Goal: Check status: Check status

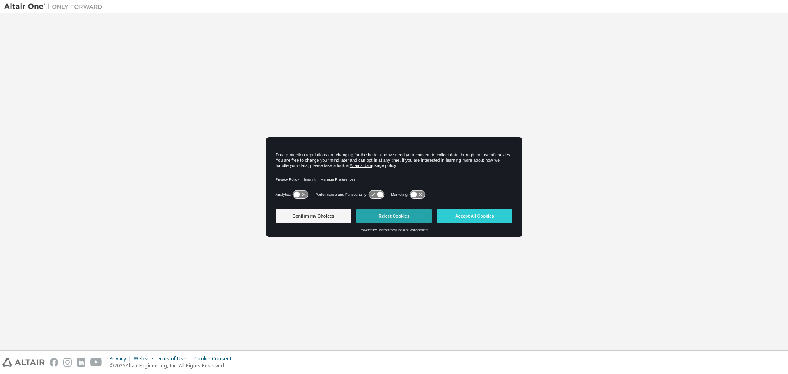
click at [398, 217] on button "Reject Cookies" at bounding box center [393, 215] width 75 height 15
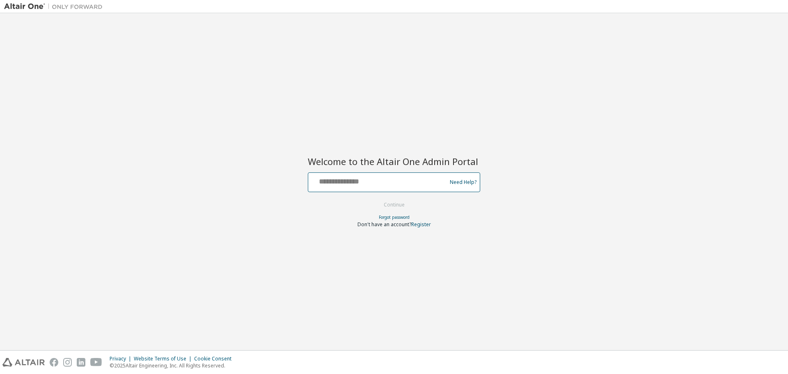
click at [370, 184] on input "text" at bounding box center [378, 180] width 134 height 12
type input "**********"
click at [389, 203] on button "Continue" at bounding box center [394, 205] width 38 height 12
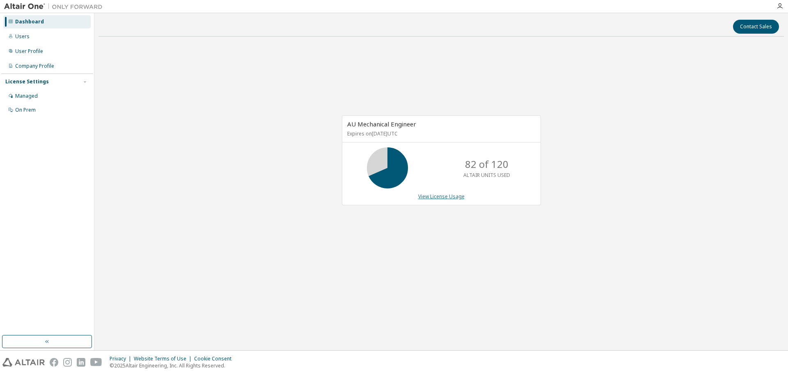
click at [445, 195] on link "View License Usage" at bounding box center [441, 196] width 46 height 7
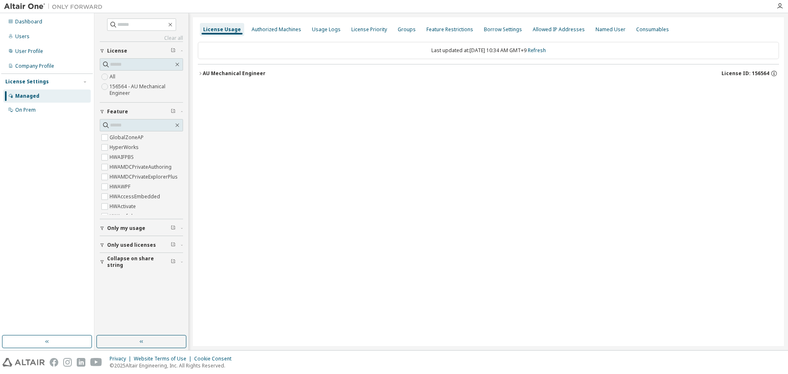
click at [130, 246] on span "Only used licenses" at bounding box center [131, 245] width 49 height 7
click at [201, 71] on button "AU Mechanical Engineer License ID: 156564" at bounding box center [488, 73] width 581 height 18
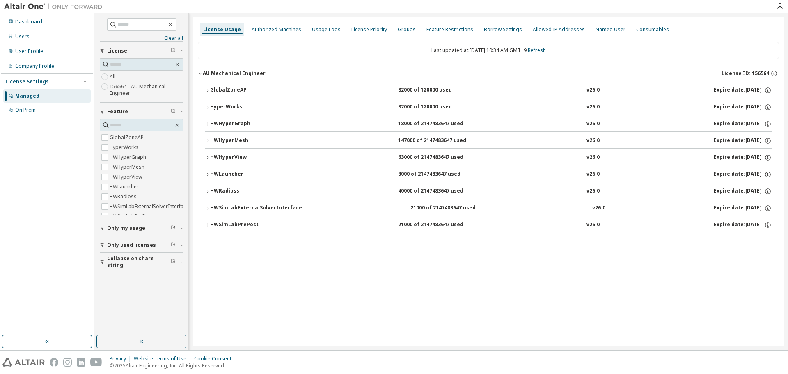
click at [206, 109] on icon "button" at bounding box center [207, 107] width 5 height 5
